Goal: Find specific page/section: Find specific page/section

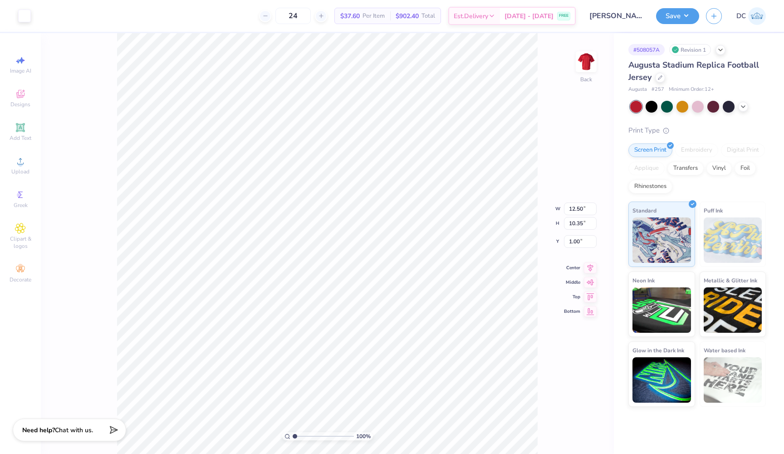
click at [597, 88] on div "100 % Back W 12.50 12.50 " H 10.35 10.35 " Y 1.00 1.00 " Center Middle Top Bott…" at bounding box center [327, 243] width 573 height 421
click at [741, 105] on icon at bounding box center [743, 105] width 7 height 7
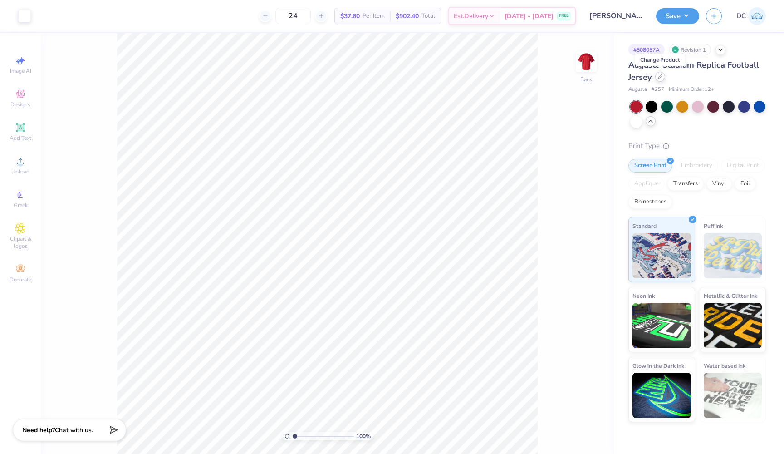
click at [662, 79] on icon at bounding box center [660, 76] width 5 height 5
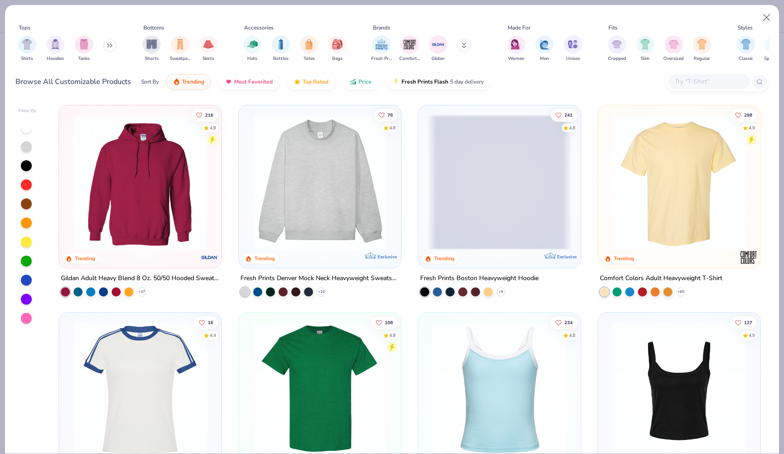
click at [706, 77] on input "text" at bounding box center [709, 81] width 70 height 10
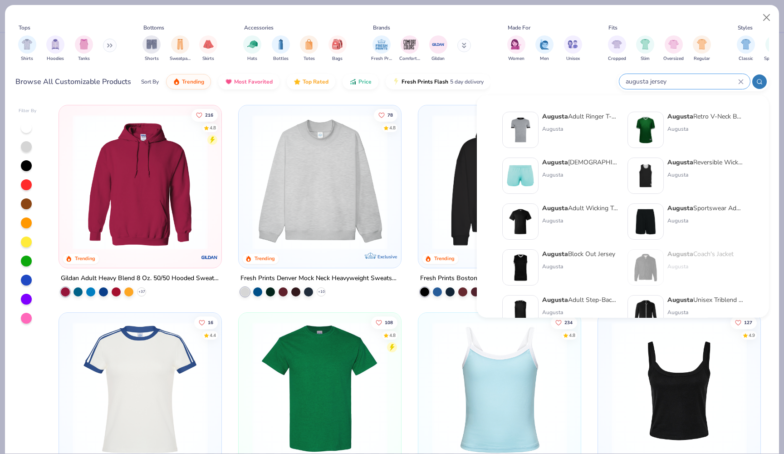
type input "augusta jersey"
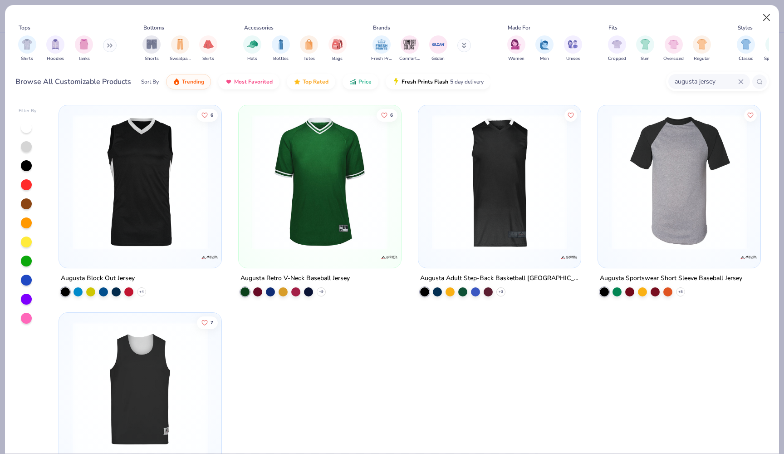
click at [767, 15] on button "Close" at bounding box center [766, 17] width 17 height 17
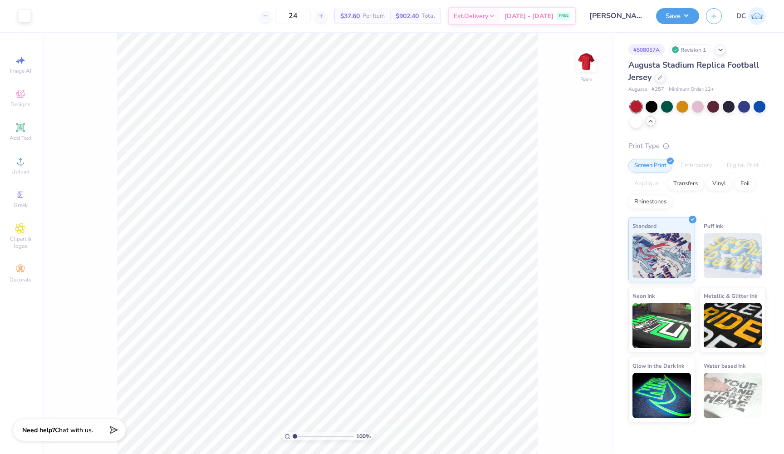
click at [709, 122] on div at bounding box center [698, 114] width 136 height 27
click at [647, 110] on div at bounding box center [652, 106] width 12 height 12
